Goal: Information Seeking & Learning: Find specific fact

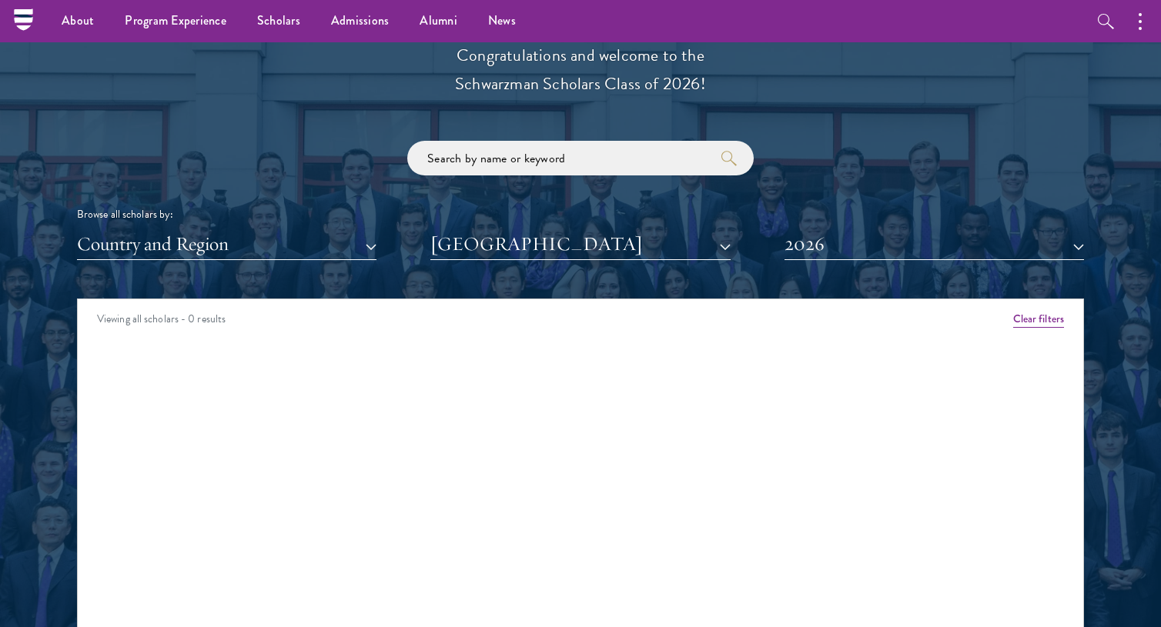
scroll to position [1736, 0]
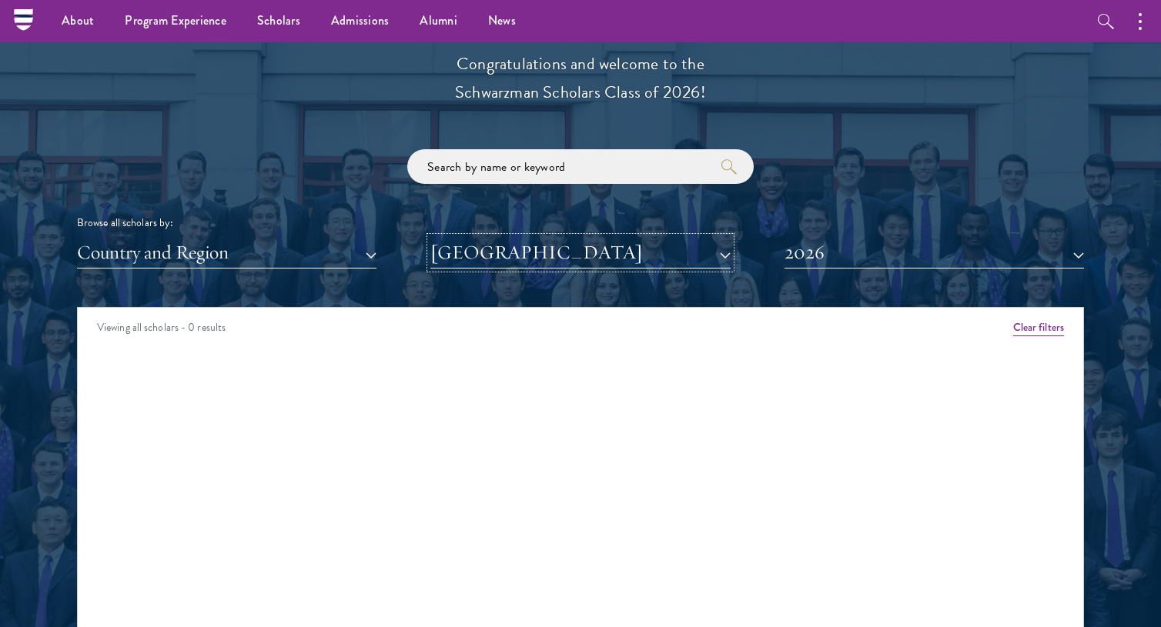
click at [526, 266] on button "[GEOGRAPHIC_DATA]" at bounding box center [579, 253] width 299 height 32
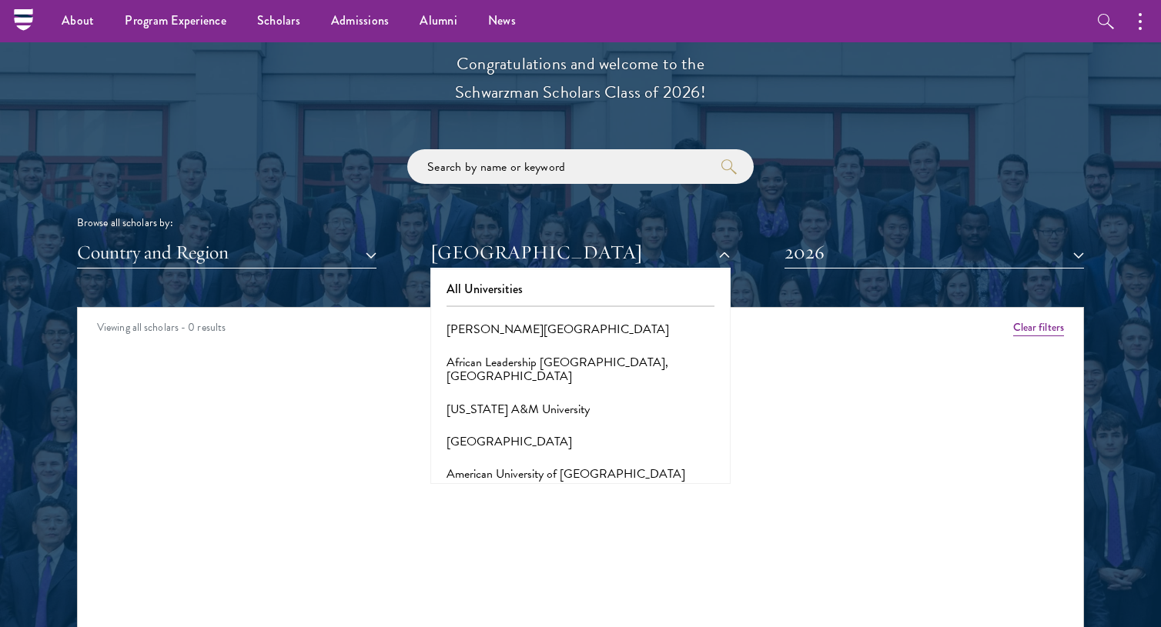
click at [929, 271] on div "Scholar Directory Congratulations and welcome to the Schwarzman Scholars Class …" at bounding box center [580, 377] width 1007 height 783
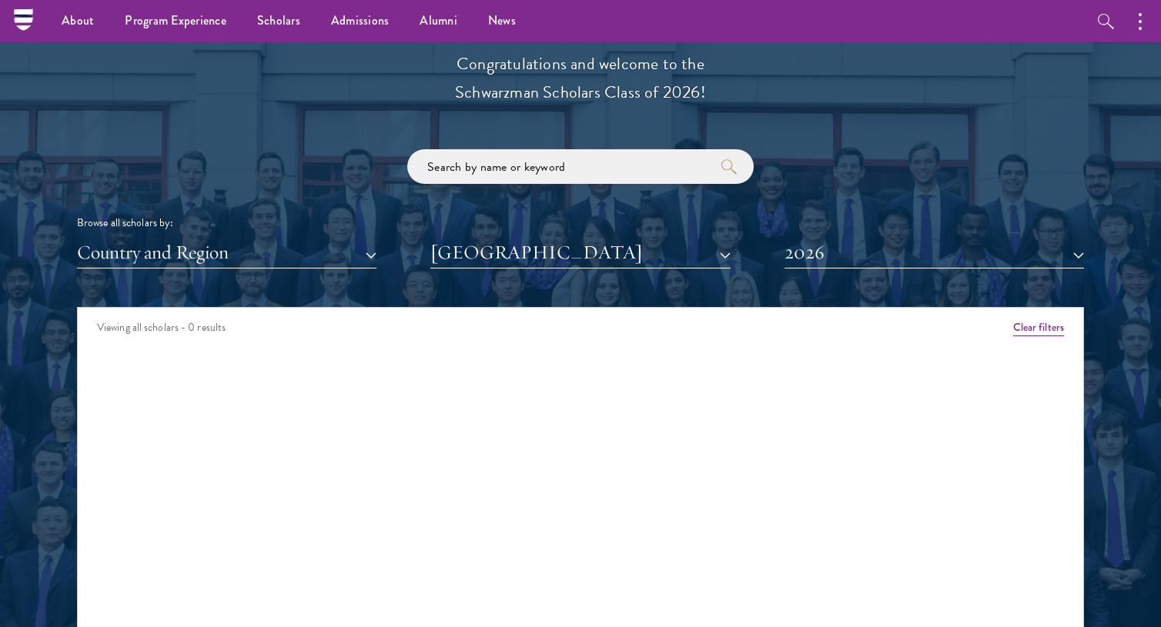
click at [929, 269] on div "Scholar Directory Congratulations and welcome to the Schwarzman Scholars Class …" at bounding box center [580, 377] width 1007 height 783
click at [929, 260] on button "2026" at bounding box center [933, 253] width 299 height 32
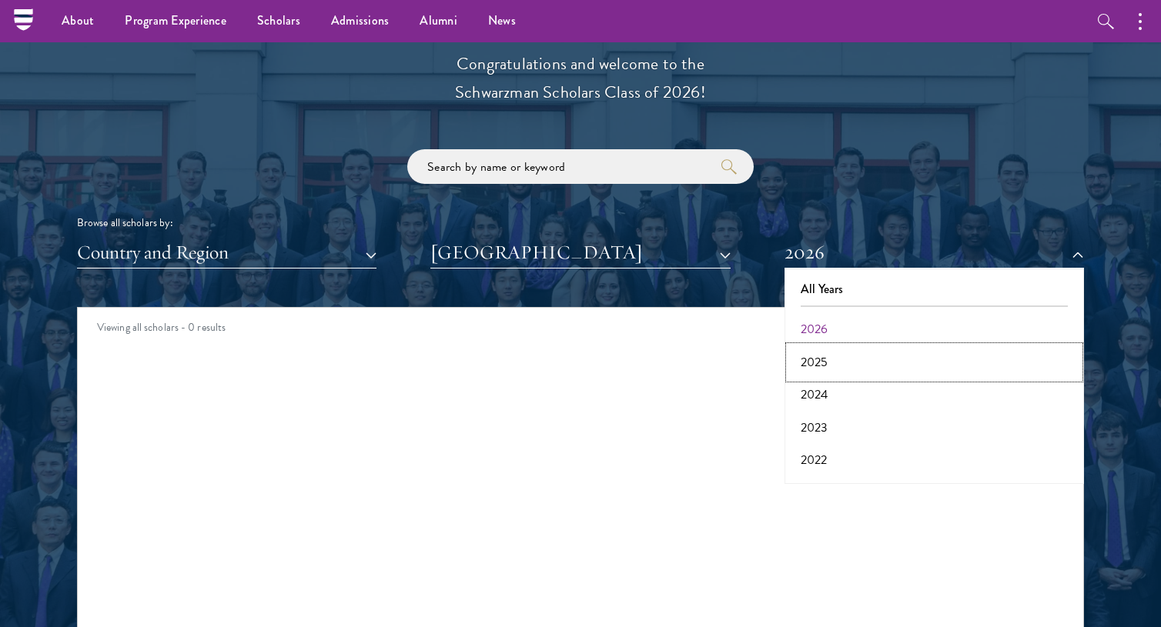
click at [835, 356] on button "2025" at bounding box center [934, 362] width 290 height 32
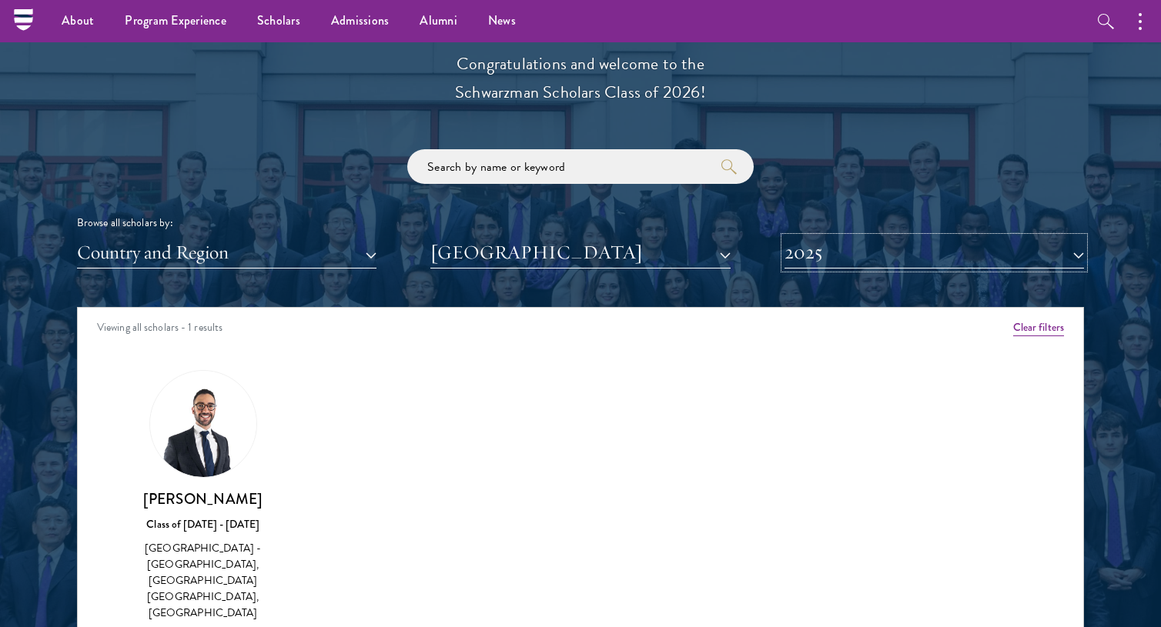
click at [861, 254] on button "2025" at bounding box center [933, 253] width 299 height 32
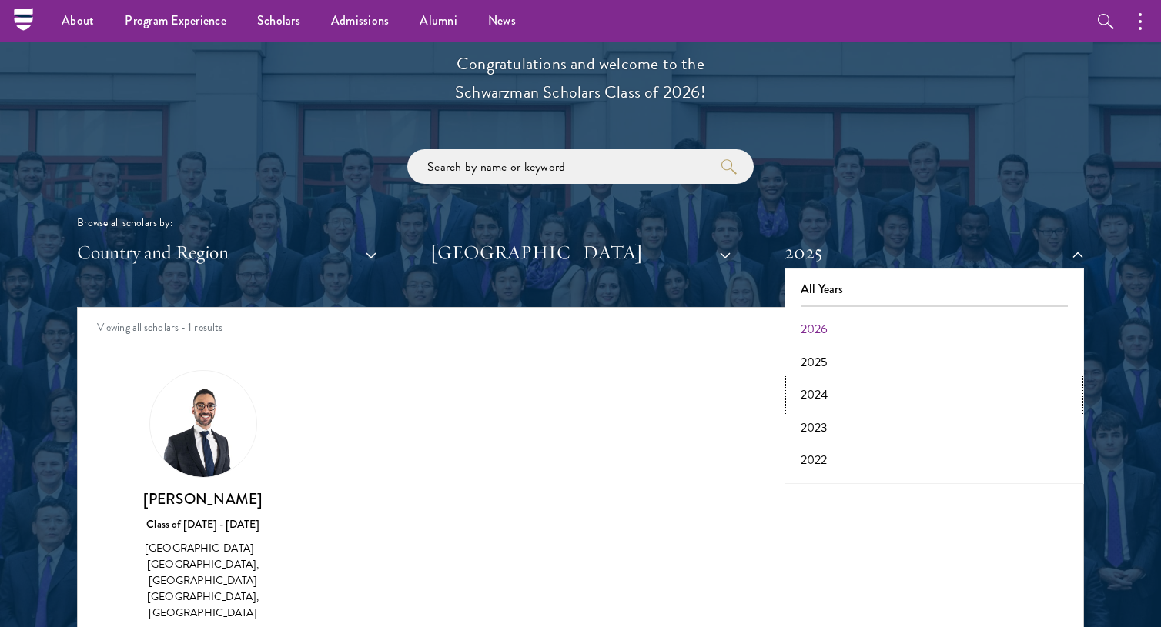
click at [827, 387] on button "2024" at bounding box center [934, 395] width 290 height 32
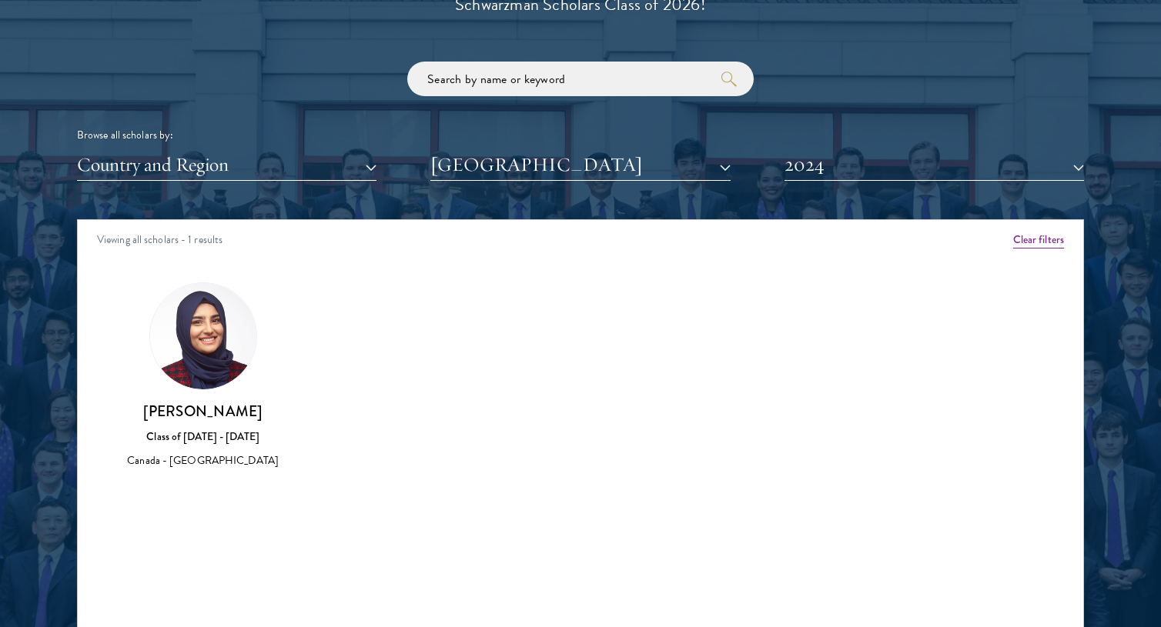
scroll to position [1829, 0]
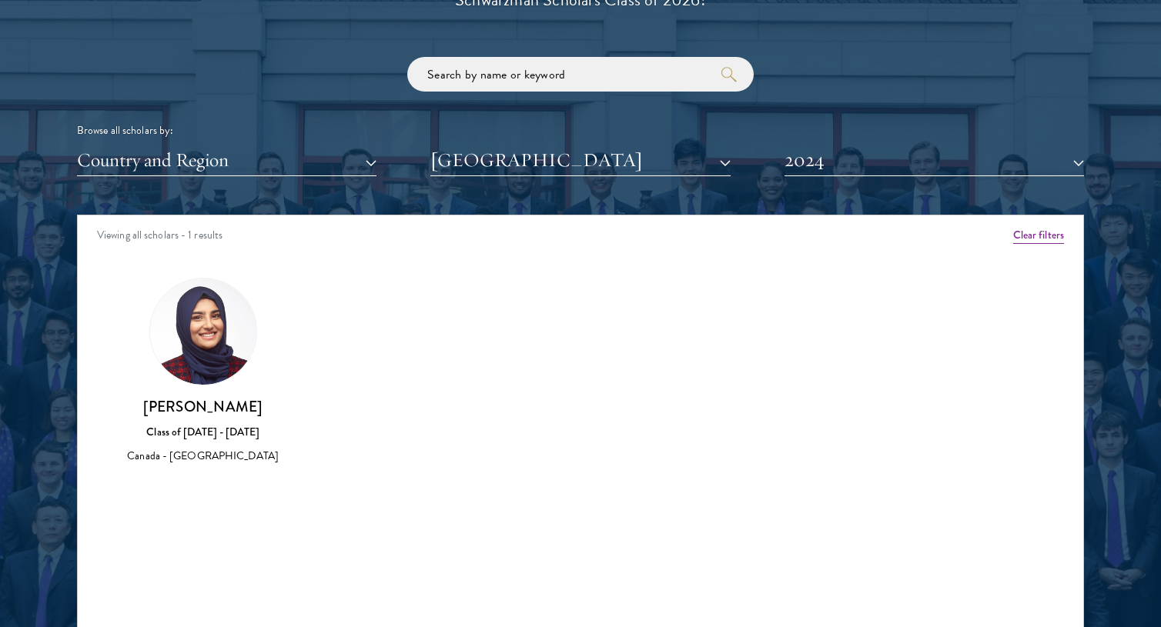
drag, startPoint x: 291, startPoint y: 413, endPoint x: 140, endPoint y: 412, distance: 150.9
click at [140, 412] on div "[PERSON_NAME] Class of [DATE] - [DATE] [GEOGRAPHIC_DATA] - [GEOGRAPHIC_DATA]" at bounding box center [203, 371] width 189 height 219
copy h3 "[PERSON_NAME]"
click at [800, 179] on div "Scholar Directory Congratulations and welcome to the Schwarzman Scholars Class …" at bounding box center [580, 285] width 1007 height 783
click at [800, 172] on button "2024" at bounding box center [933, 161] width 299 height 32
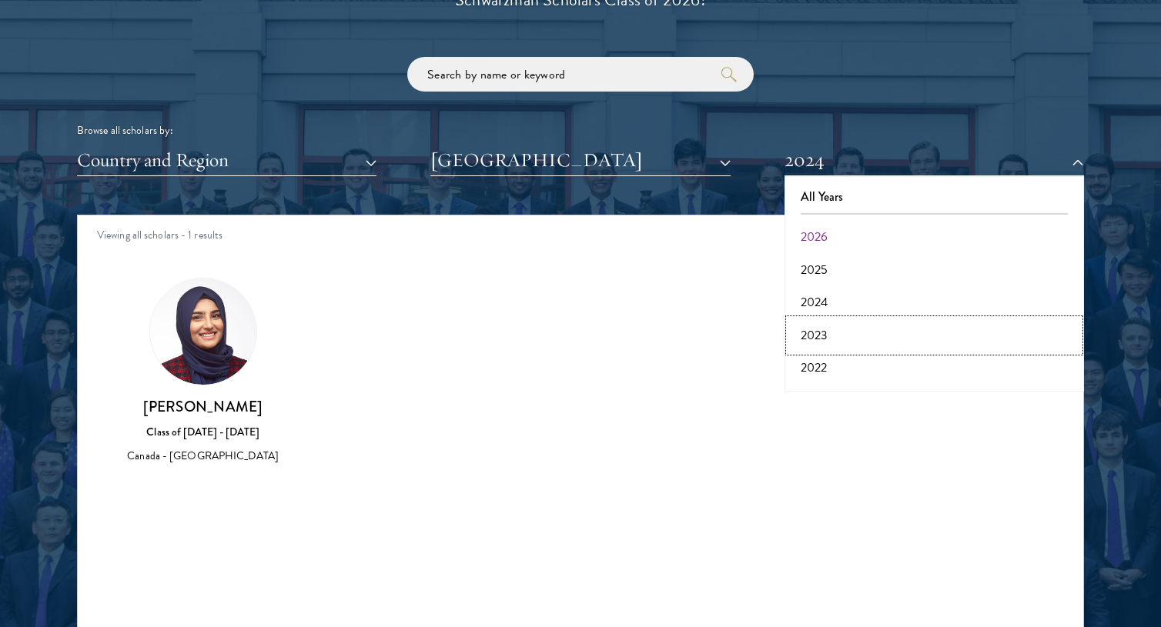
click at [831, 336] on button "2023" at bounding box center [934, 335] width 290 height 32
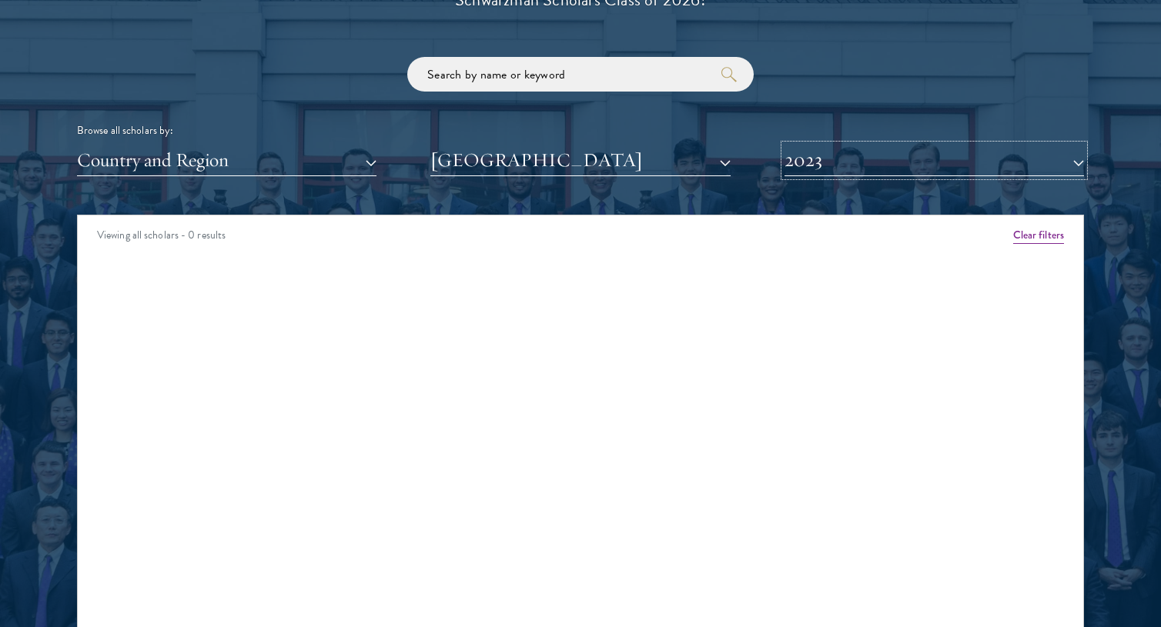
click at [857, 167] on button "2023" at bounding box center [933, 161] width 299 height 32
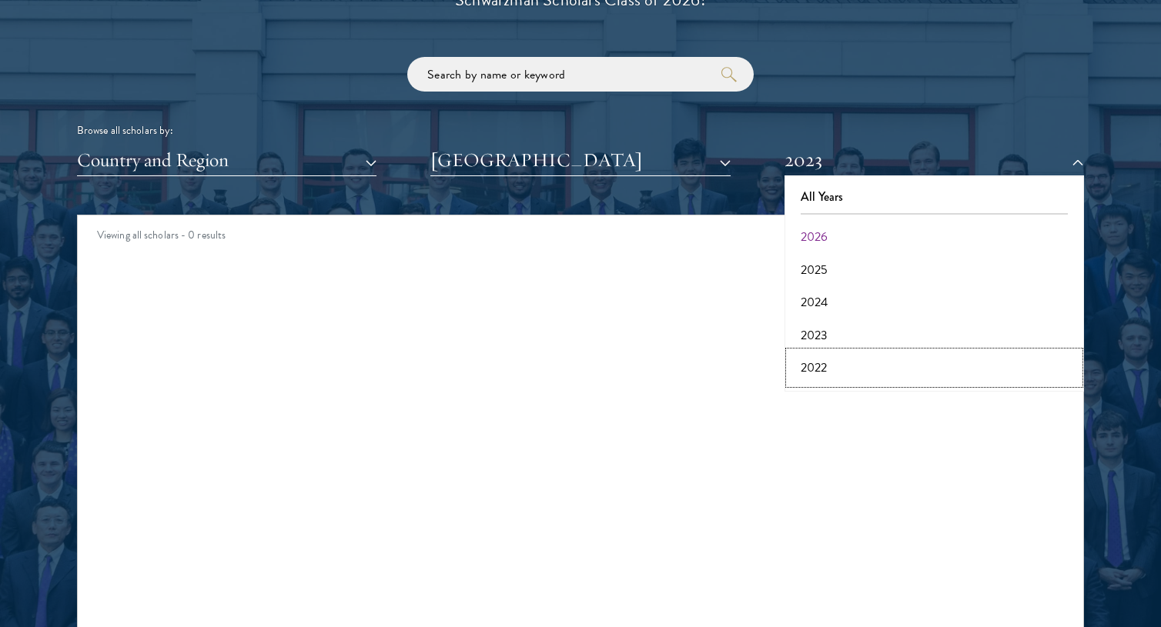
click at [837, 365] on button "2022" at bounding box center [934, 368] width 290 height 32
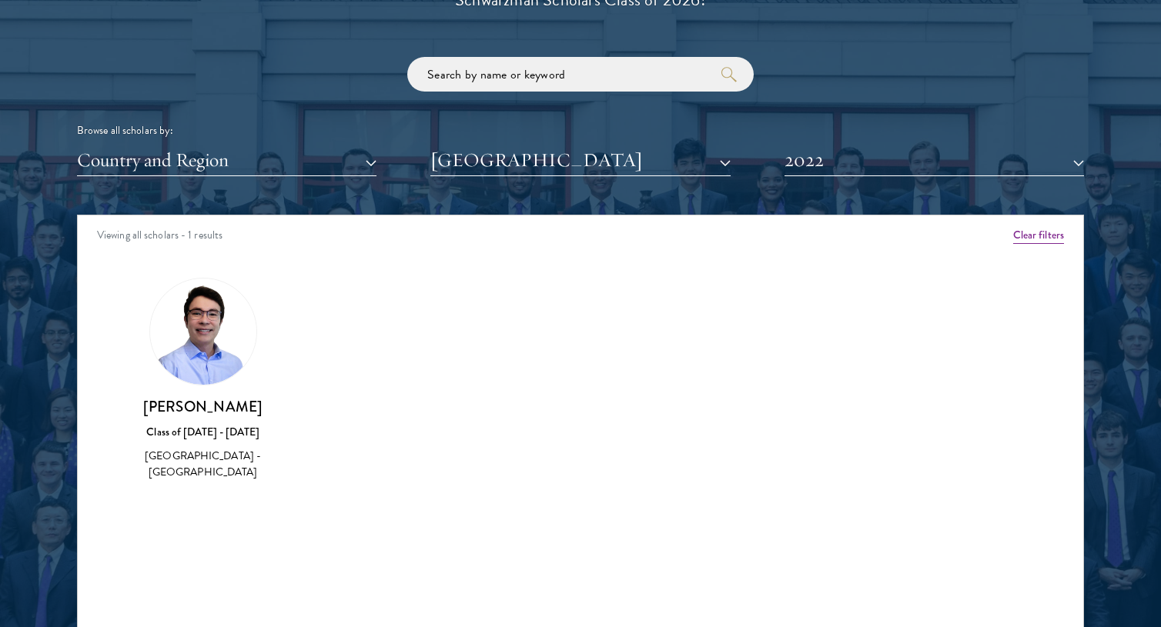
click at [873, 186] on div "Scholar Directory Congratulations and welcome to the Schwarzman Scholars Class …" at bounding box center [580, 285] width 1007 height 783
click at [854, 169] on button "2022" at bounding box center [933, 161] width 299 height 32
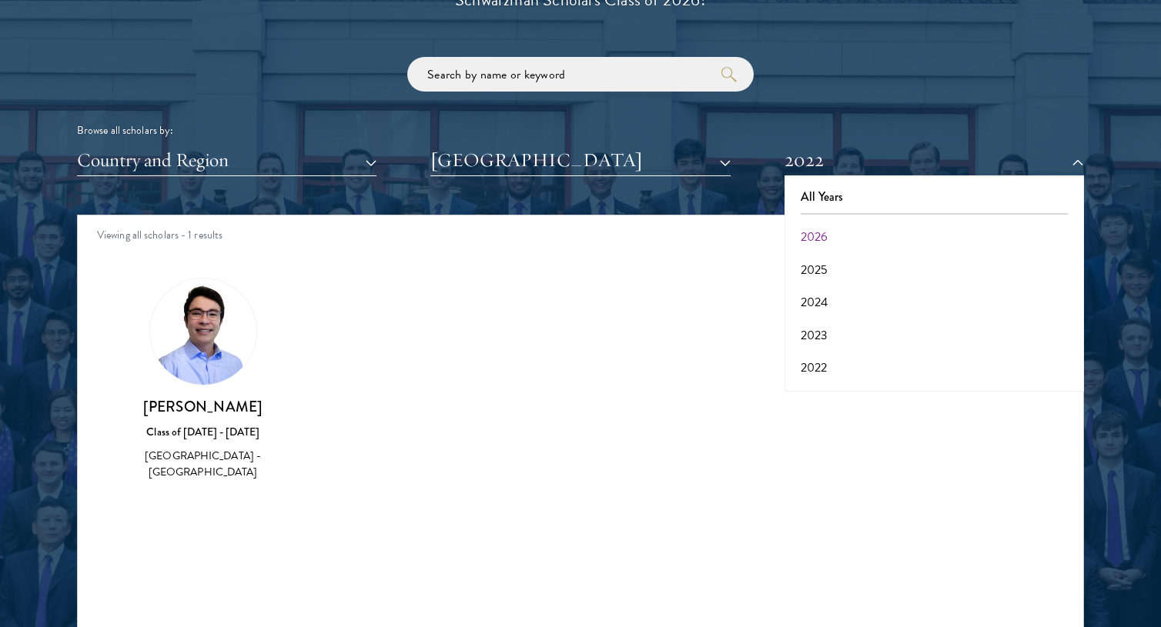
click at [278, 435] on div "Class of [DATE] - [DATE]" at bounding box center [203, 432] width 158 height 16
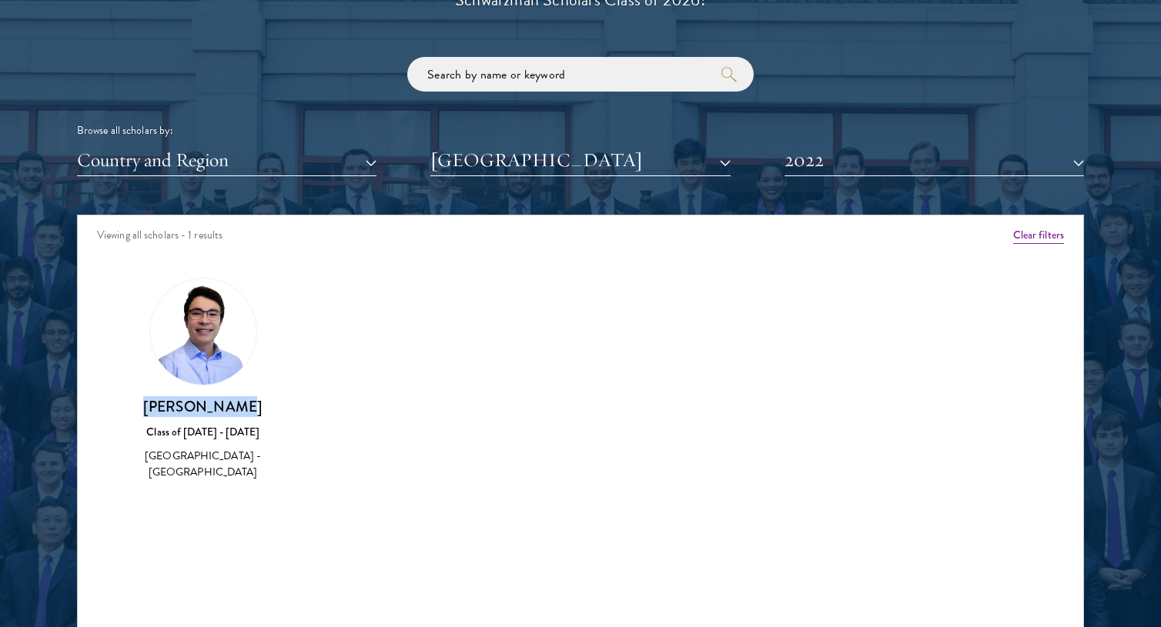
drag, startPoint x: 268, startPoint y: 416, endPoint x: 124, endPoint y: 416, distance: 143.9
click at [124, 416] on h3 "[PERSON_NAME]" at bounding box center [203, 406] width 158 height 19
copy h3 "[PERSON_NAME]"
click at [870, 169] on button "2022" at bounding box center [933, 161] width 299 height 32
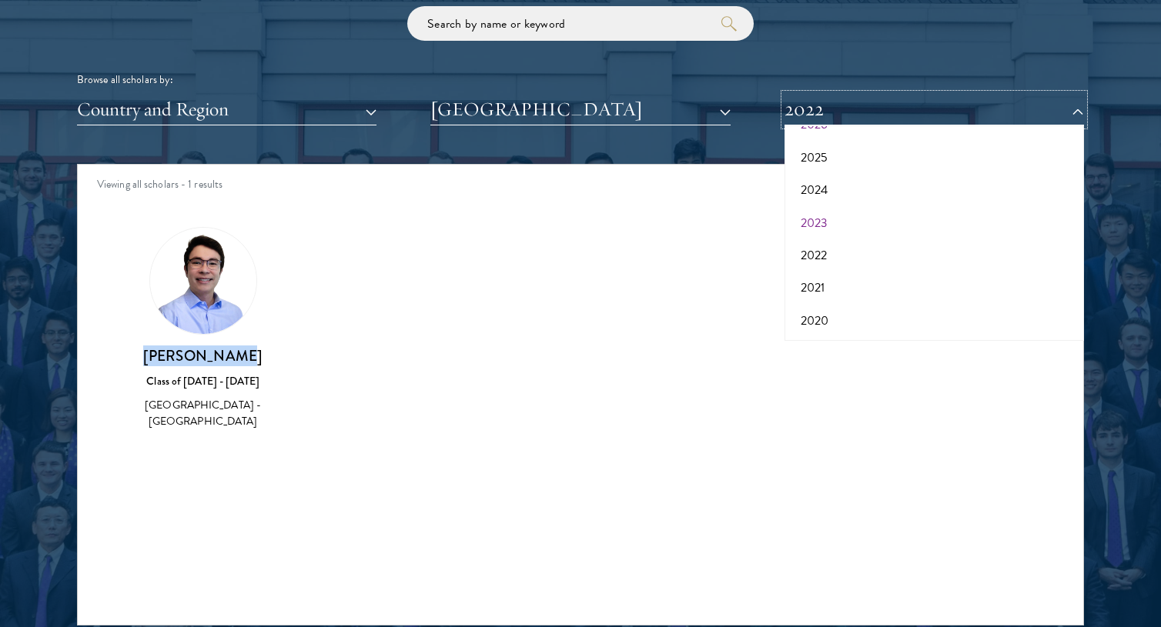
scroll to position [63, 0]
click at [812, 286] on button "2021" at bounding box center [934, 286] width 290 height 32
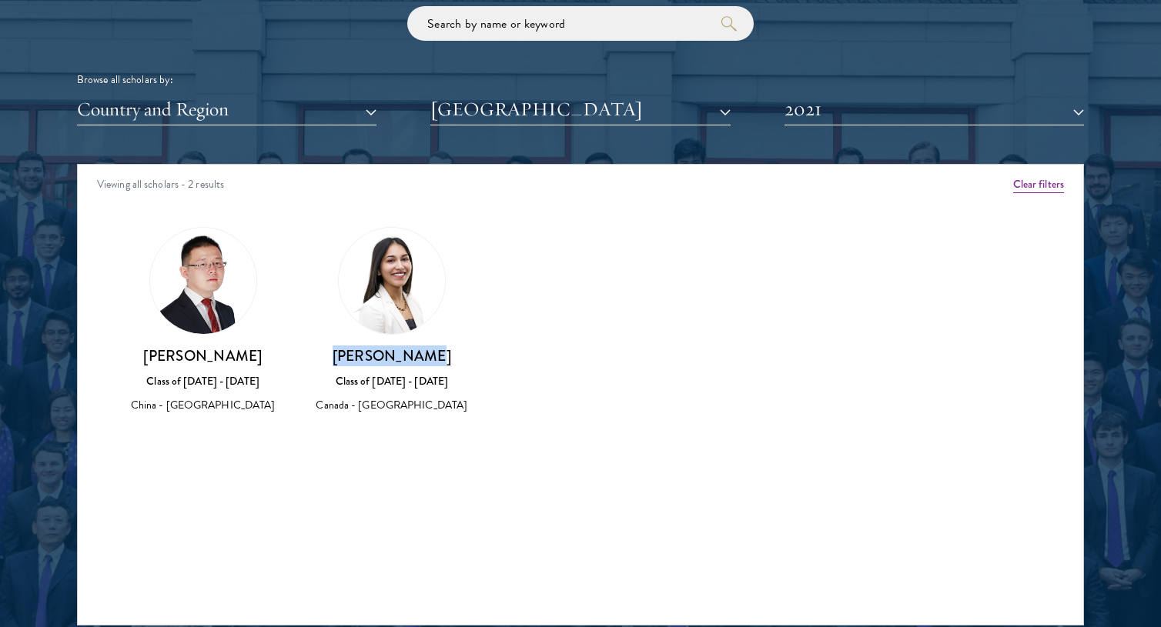
drag, startPoint x: 475, startPoint y: 356, endPoint x: 340, endPoint y: 357, distance: 134.7
click at [340, 357] on div "[PERSON_NAME] Class of [DATE] - [DATE] [GEOGRAPHIC_DATA] - [GEOGRAPHIC_DATA]" at bounding box center [391, 321] width 189 height 219
copy h3 "[PERSON_NAME]"
drag, startPoint x: 276, startPoint y: 352, endPoint x: 157, endPoint y: 359, distance: 119.5
click at [157, 359] on h3 "[PERSON_NAME]" at bounding box center [203, 355] width 158 height 19
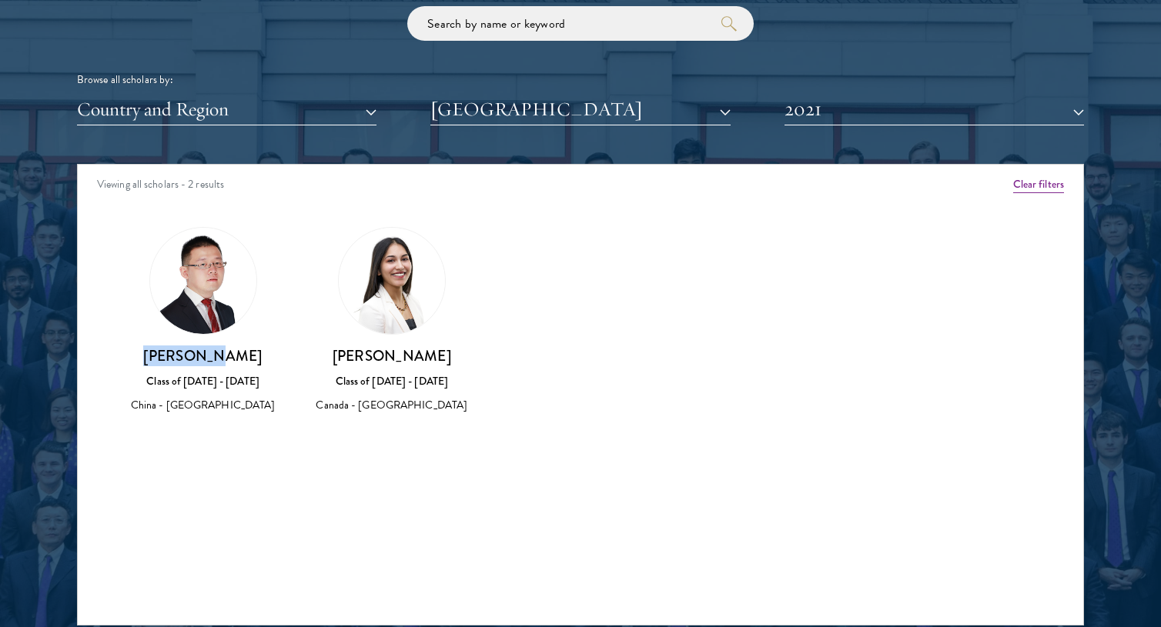
copy h3 "[PERSON_NAME]"
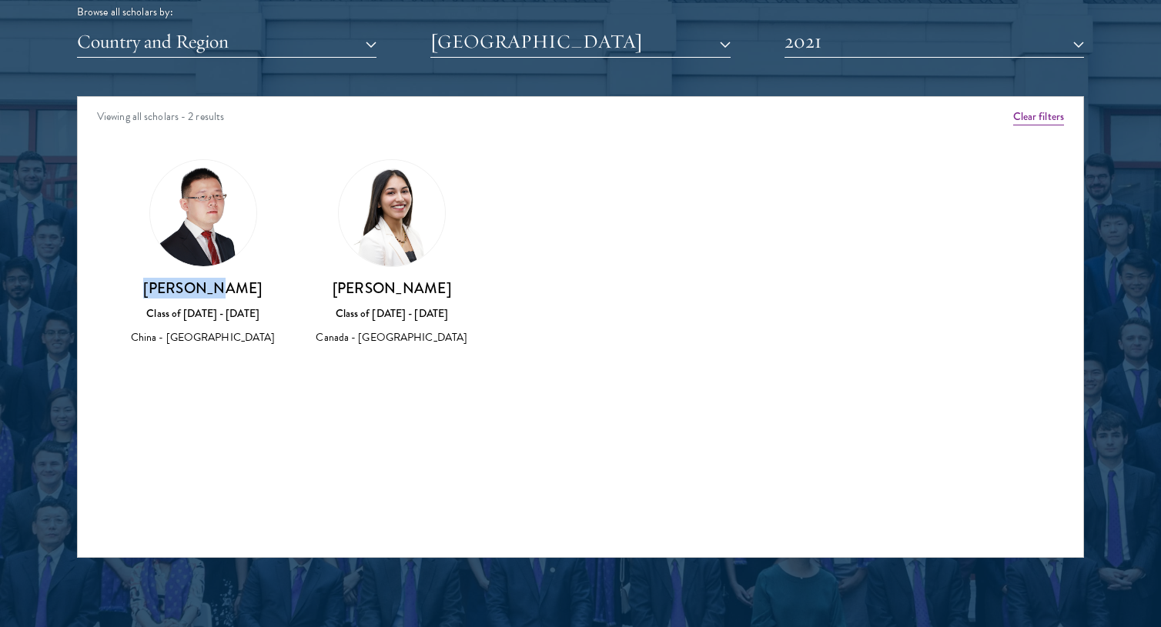
scroll to position [1960, 0]
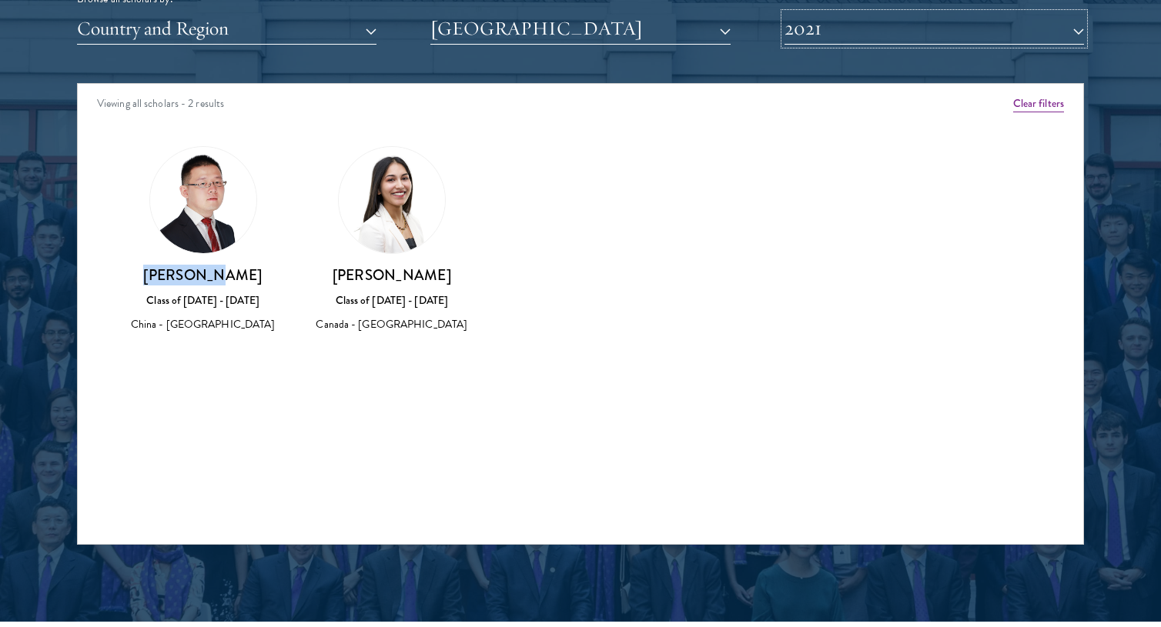
click at [937, 21] on button "2021" at bounding box center [933, 29] width 299 height 32
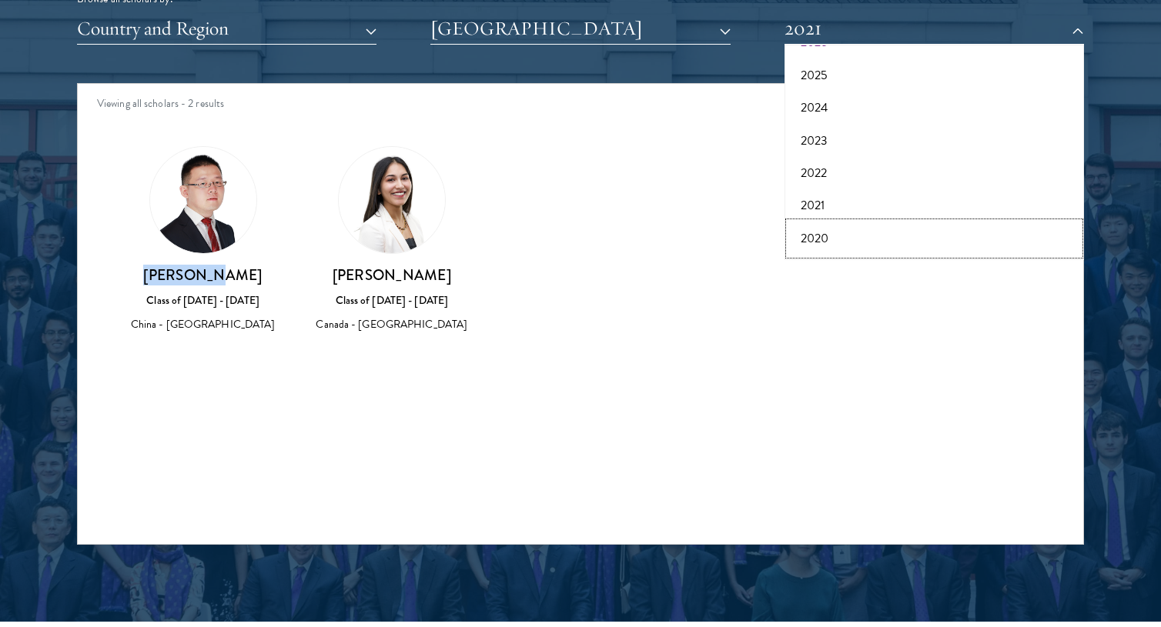
click at [822, 226] on button "2020" at bounding box center [934, 238] width 290 height 32
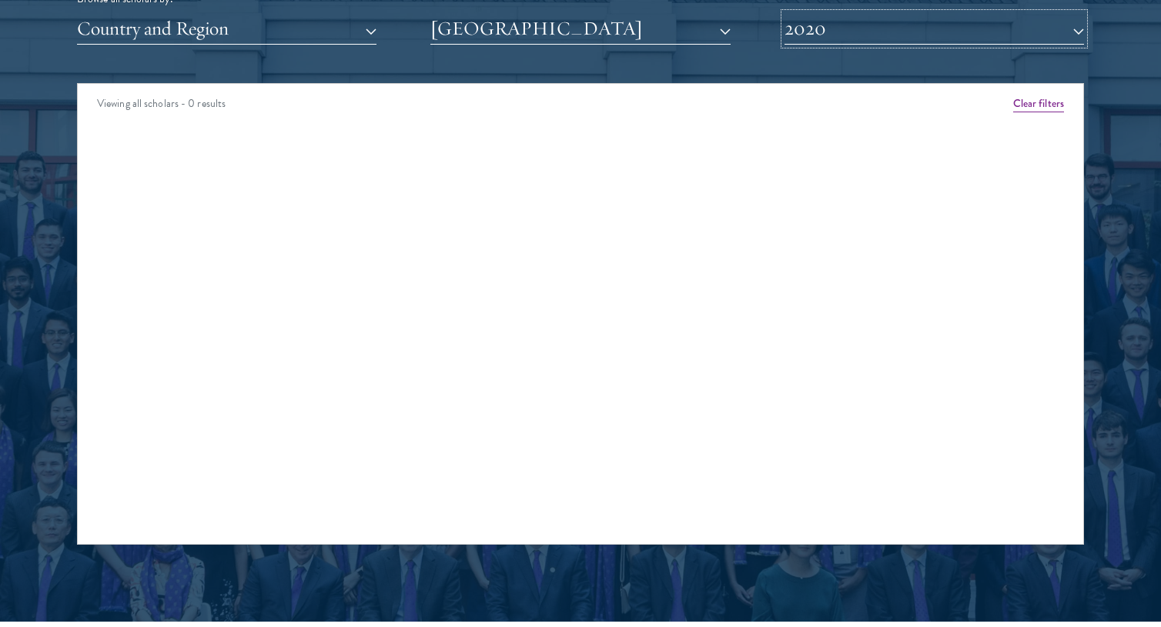
click at [854, 26] on button "2020" at bounding box center [933, 29] width 299 height 32
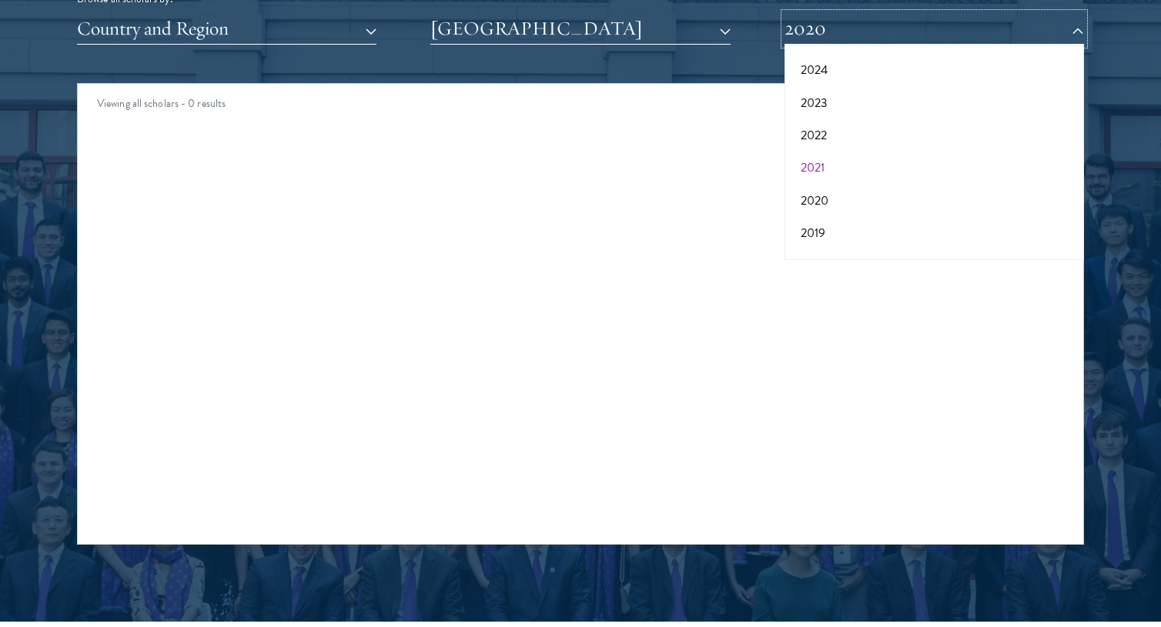
scroll to position [109, 0]
click at [840, 230] on button "2019" at bounding box center [934, 225] width 290 height 32
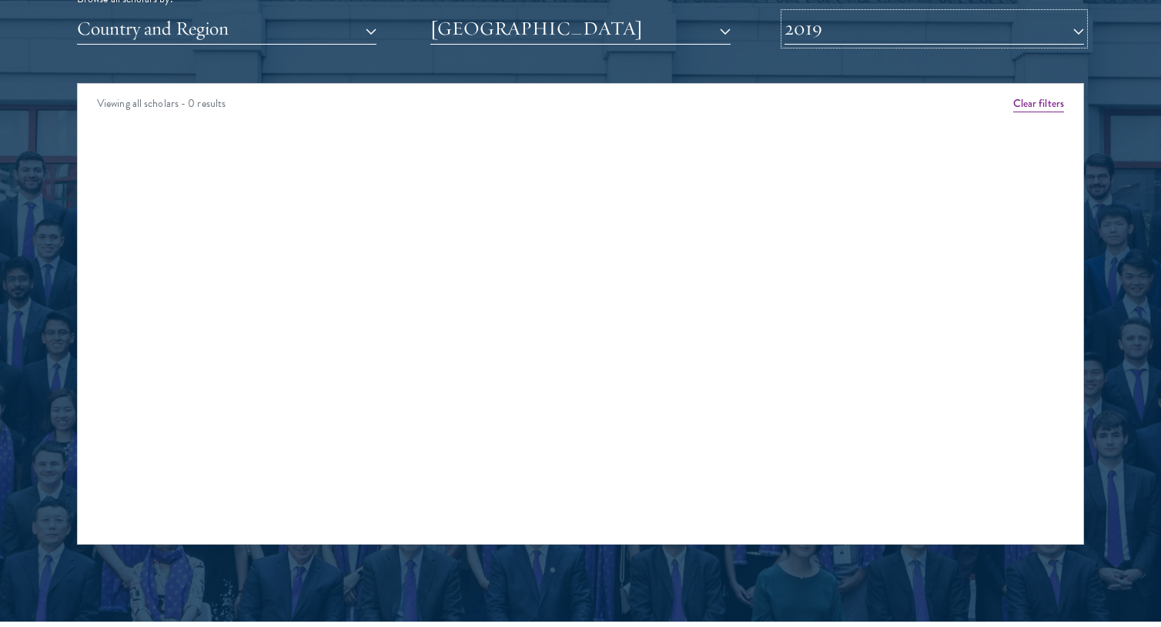
click at [865, 17] on button "2019" at bounding box center [933, 29] width 299 height 32
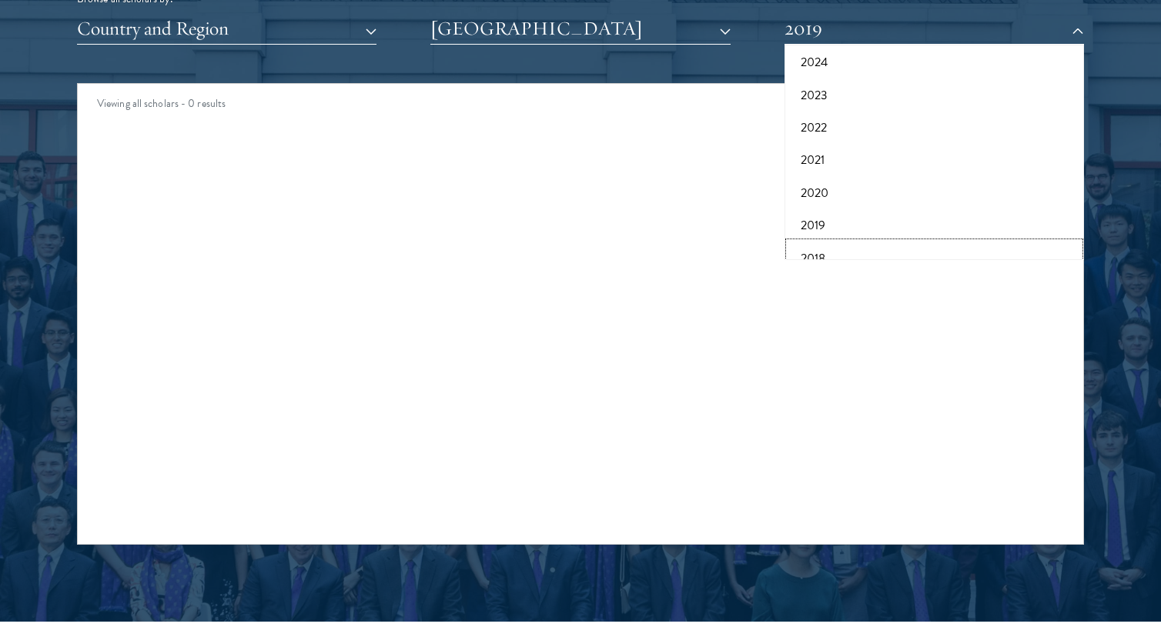
click at [840, 250] on button "2018" at bounding box center [934, 258] width 290 height 32
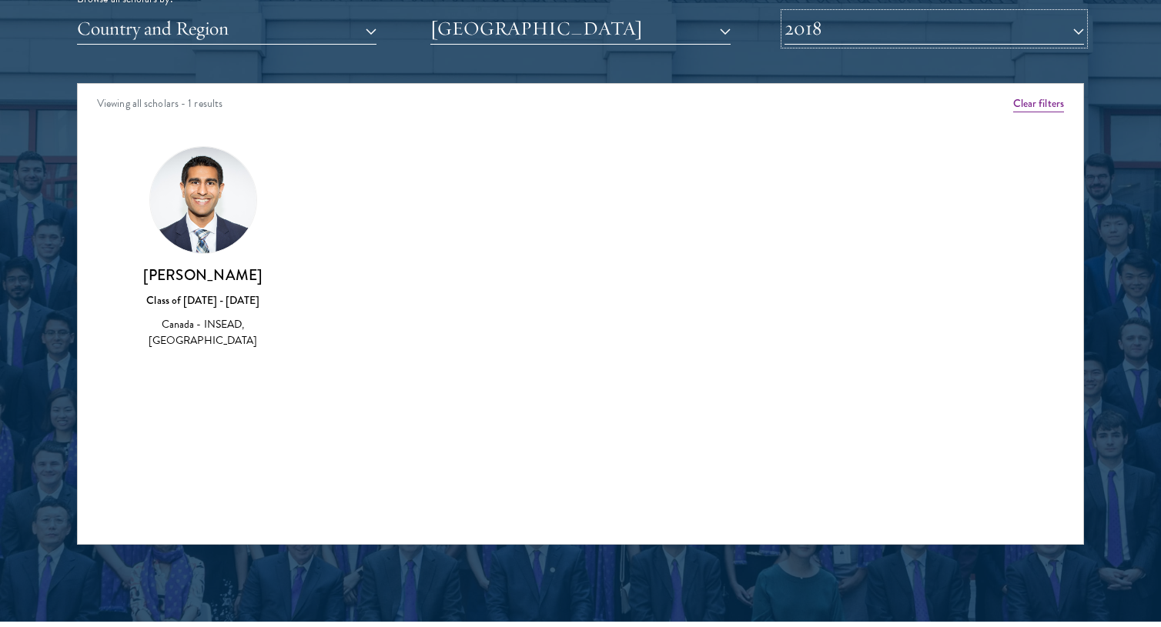
click at [867, 27] on button "2018" at bounding box center [933, 29] width 299 height 32
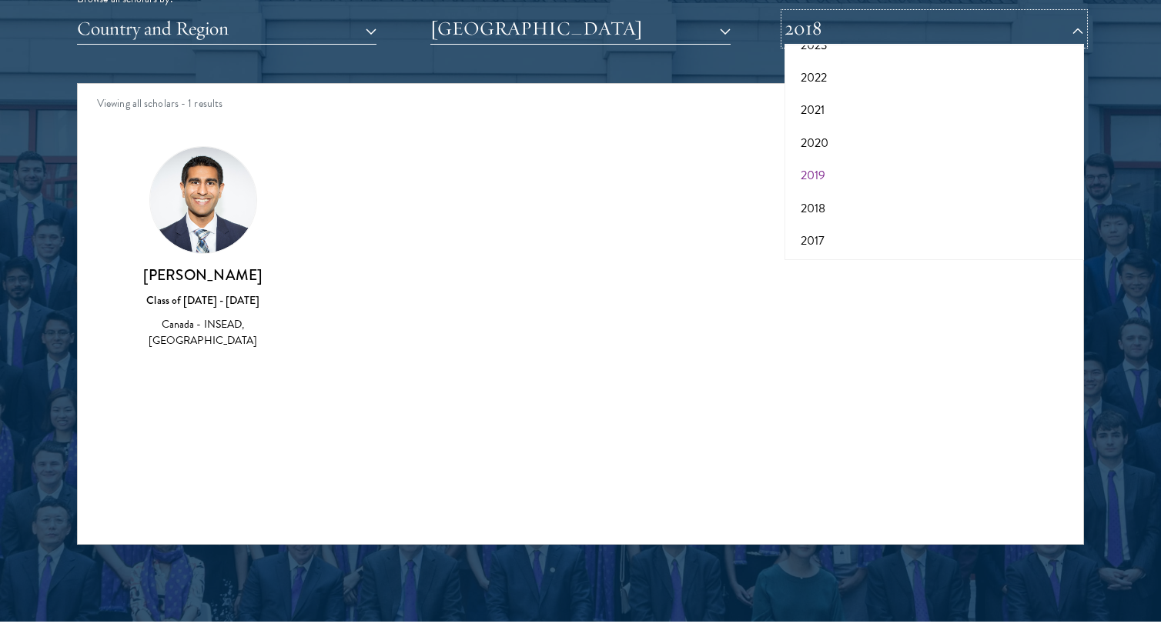
scroll to position [160, 0]
click at [833, 239] on button "2017" at bounding box center [934, 239] width 290 height 32
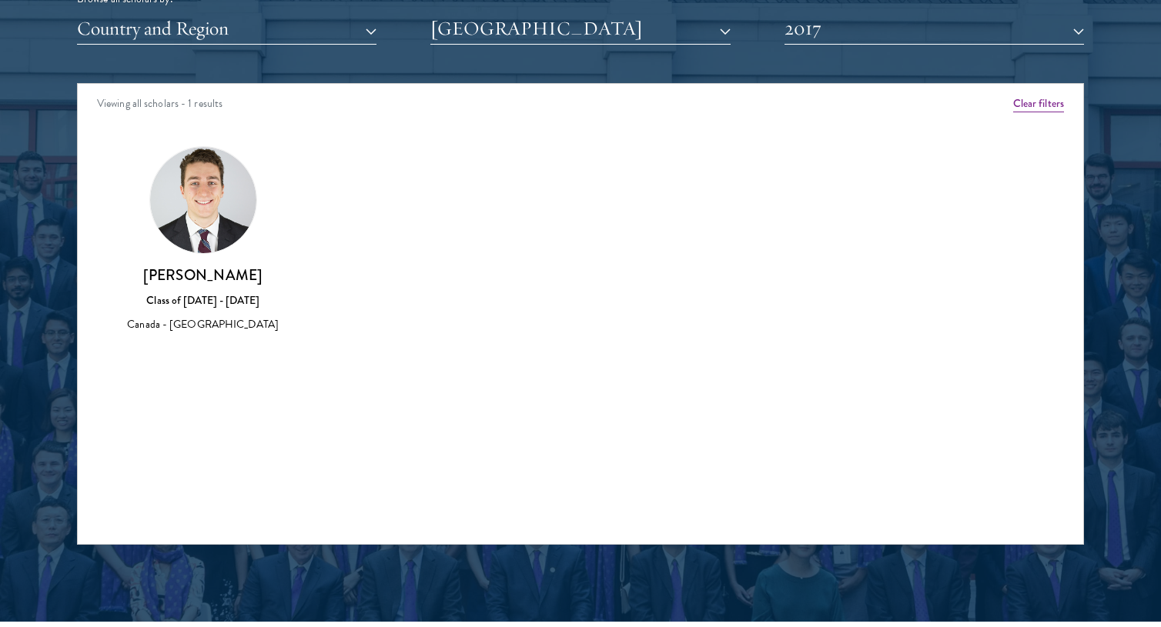
drag, startPoint x: 279, startPoint y: 274, endPoint x: 77, endPoint y: 275, distance: 202.4
click at [77, 275] on div "Viewing all scholars - 1 results Clear filters Amber Class of [DATE] - [DATE] […" at bounding box center [580, 314] width 1007 height 462
copy h3 "[PERSON_NAME]"
